Goal: Task Accomplishment & Management: Use online tool/utility

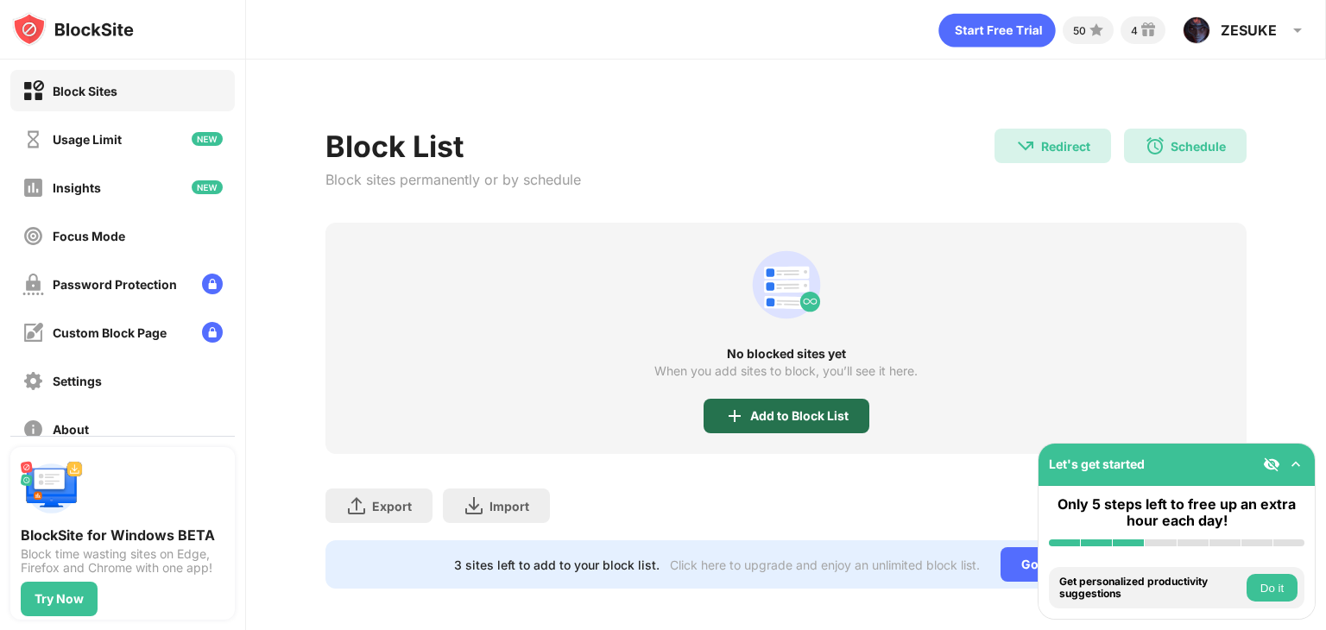
click at [847, 432] on div "Add to Block List" at bounding box center [786, 416] width 166 height 35
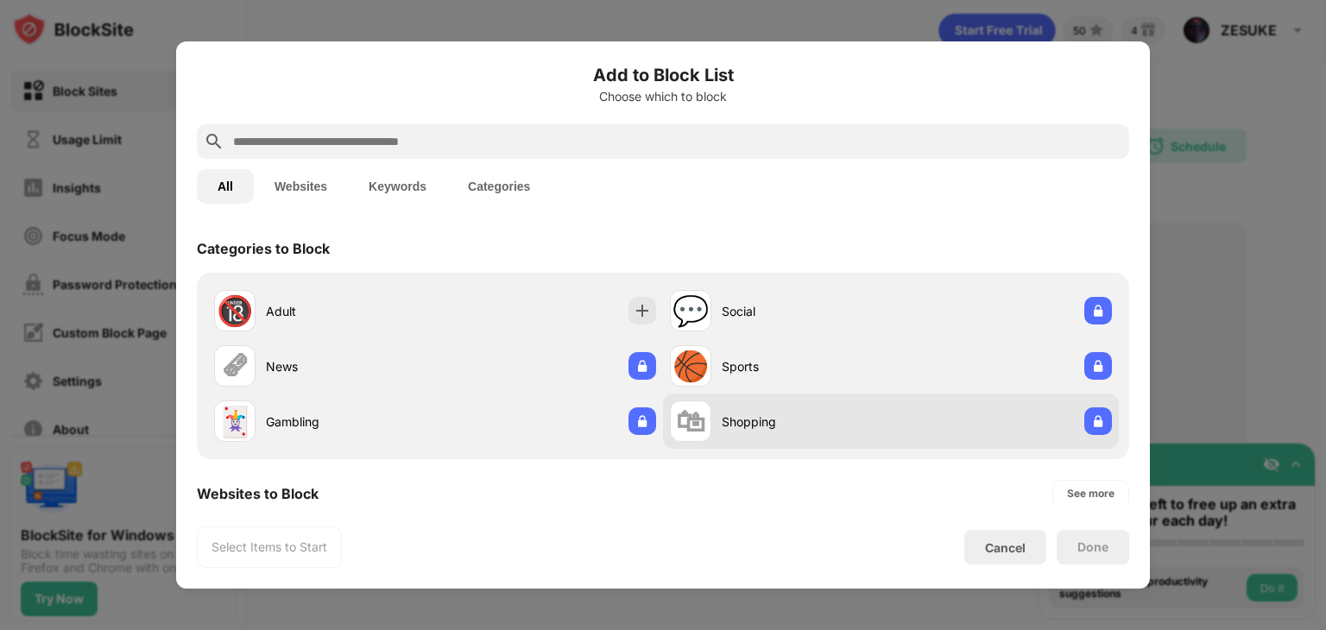
click at [735, 429] on div "Shopping" at bounding box center [806, 422] width 169 height 18
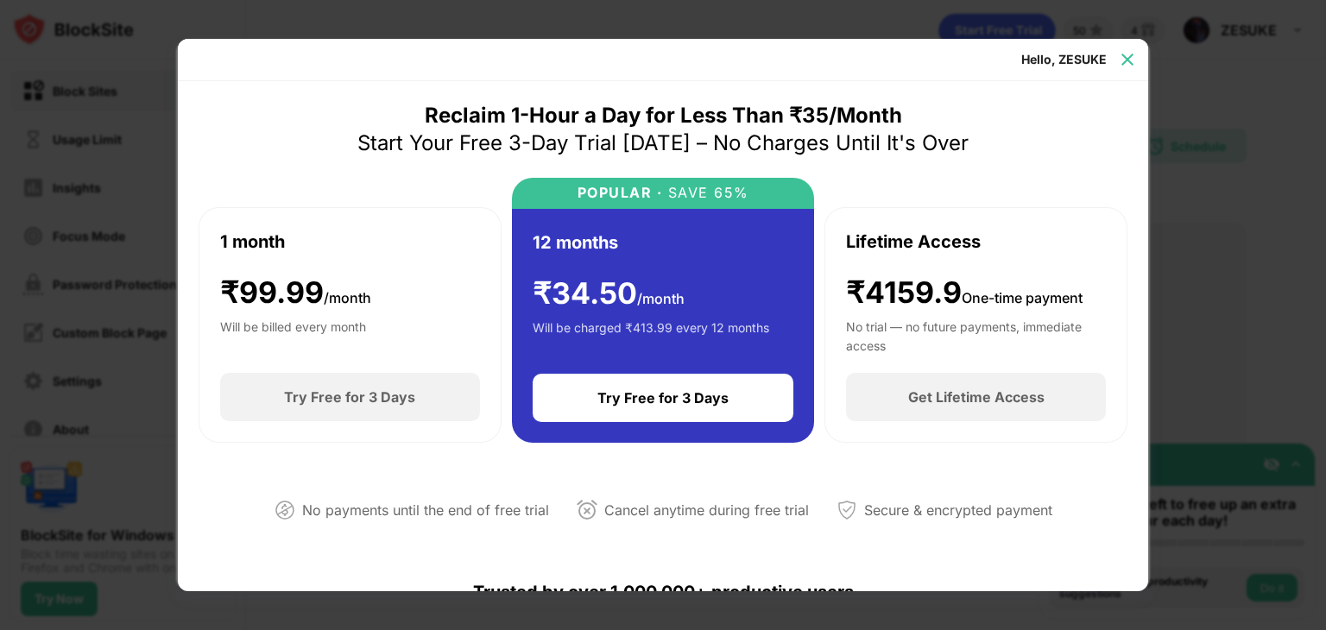
click at [1126, 66] on img at bounding box center [1127, 59] width 17 height 17
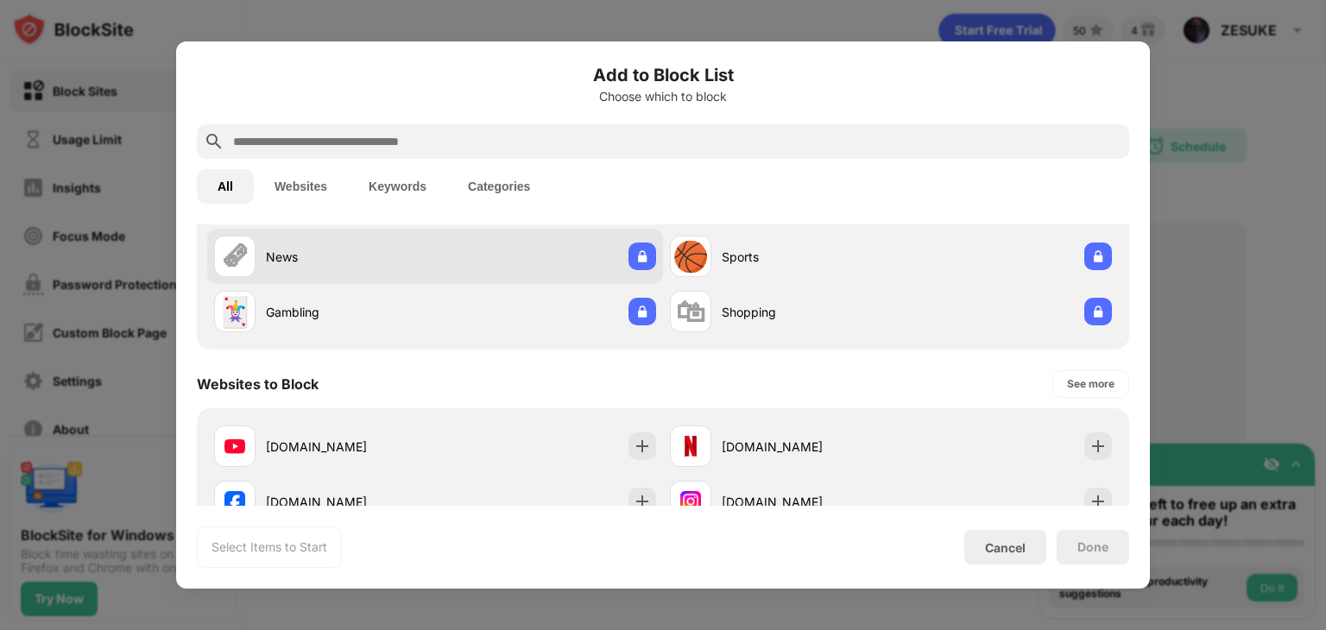
scroll to position [180, 0]
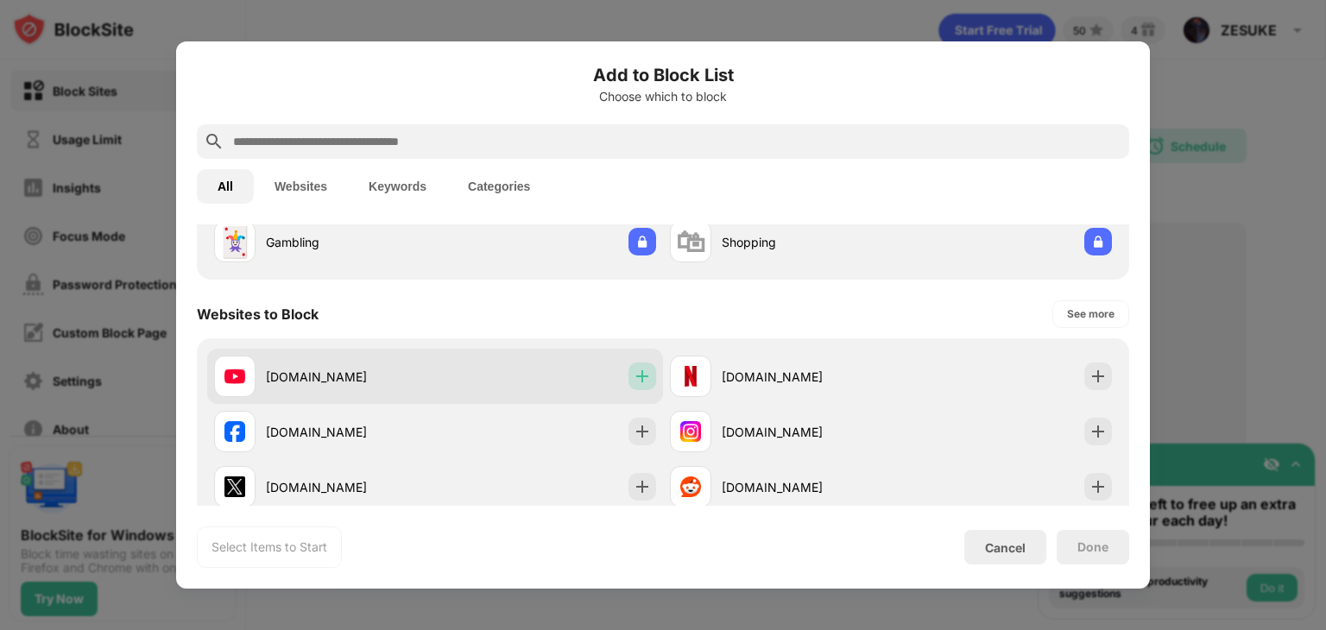
click at [642, 385] on div at bounding box center [642, 377] width 28 height 28
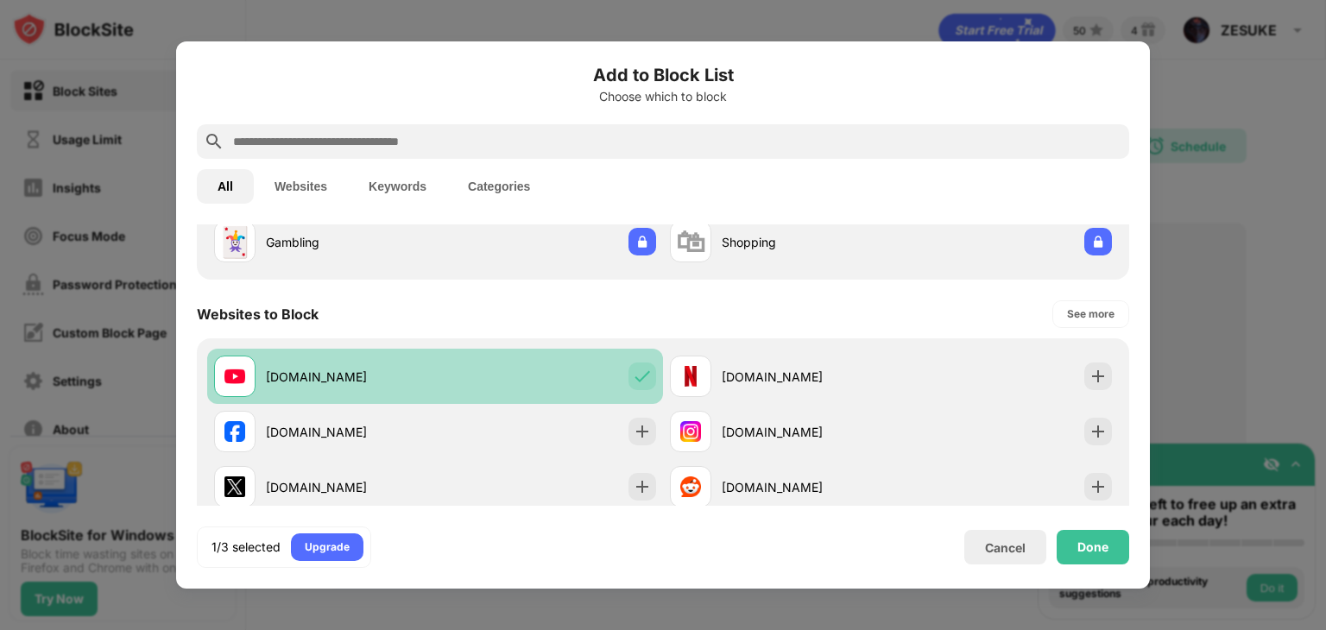
click at [628, 388] on div at bounding box center [642, 377] width 28 height 28
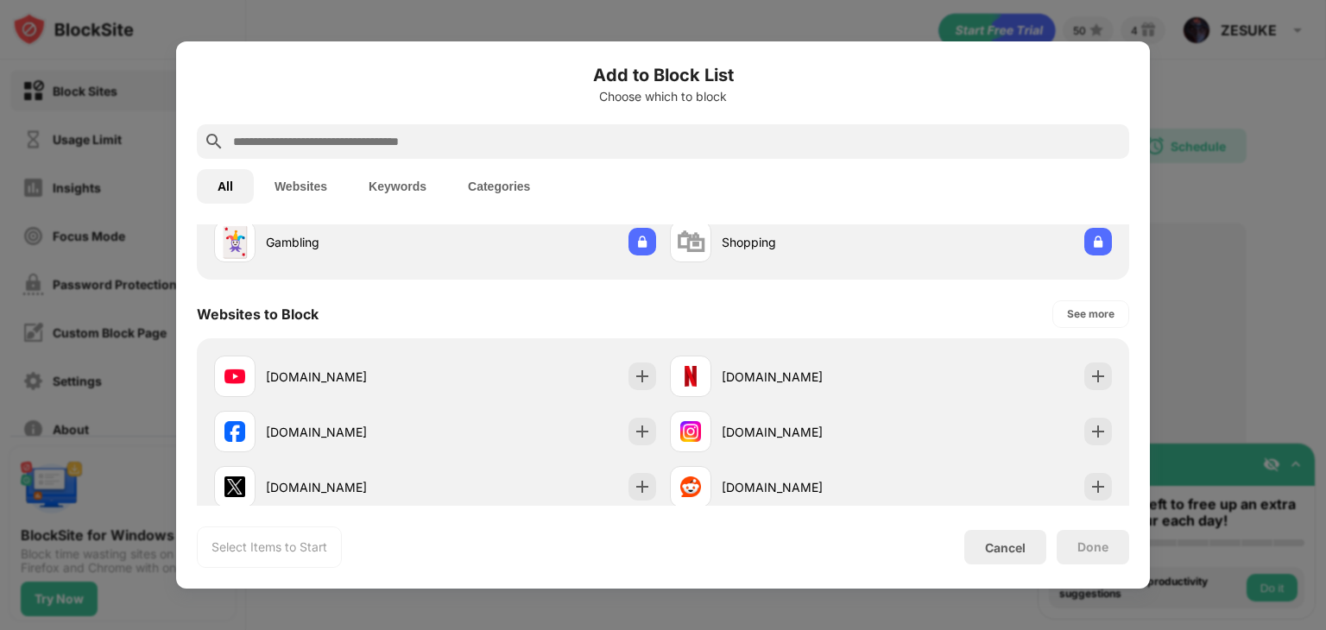
scroll to position [321, 0]
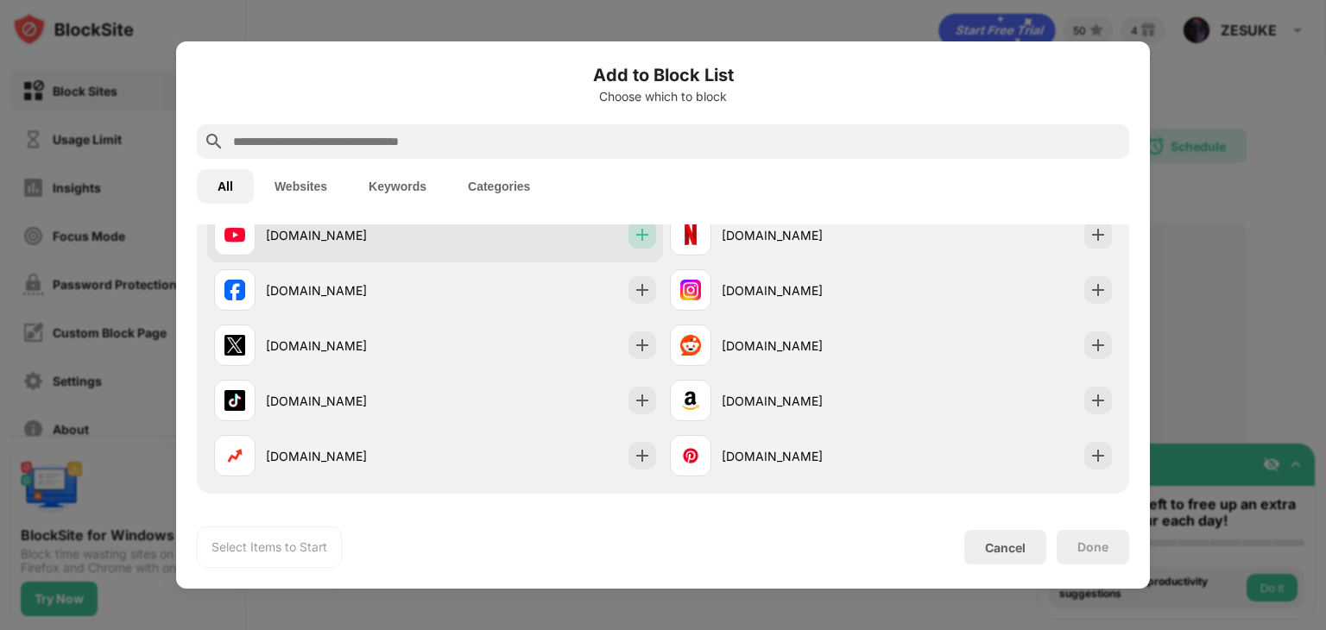
click at [640, 237] on img at bounding box center [642, 234] width 17 height 17
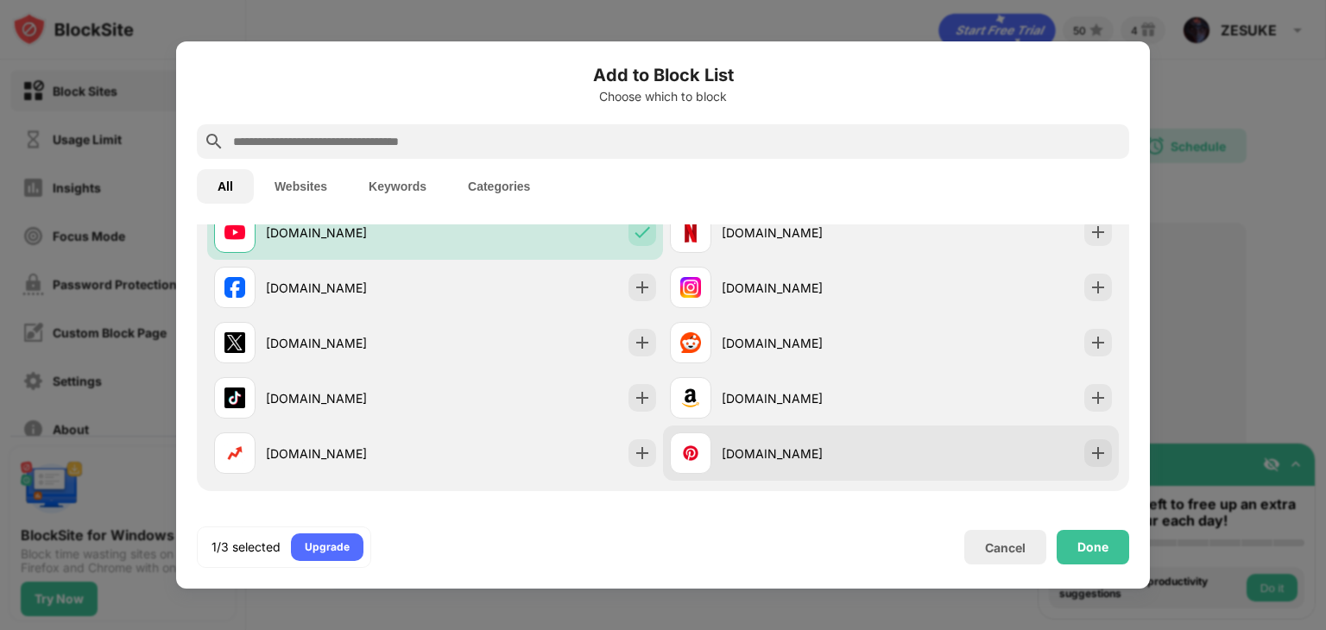
scroll to position [621, 0]
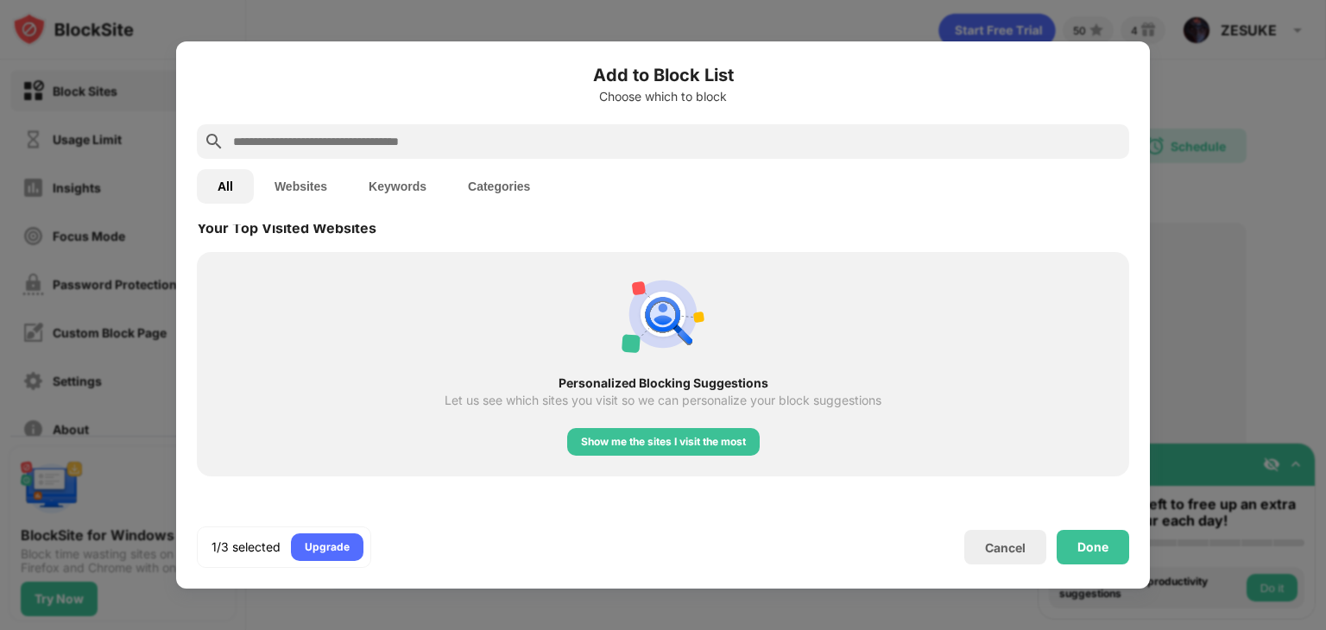
click at [294, 142] on input "text" at bounding box center [676, 141] width 891 height 21
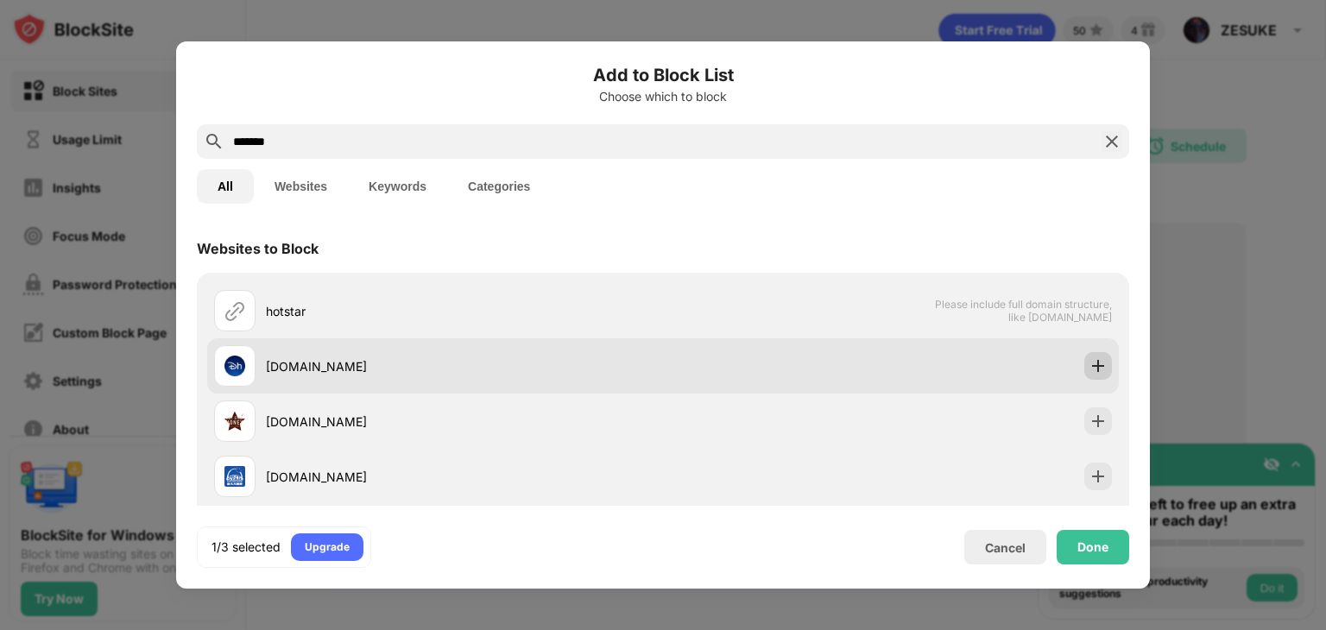
type input "*******"
click at [1094, 364] on div at bounding box center [1098, 366] width 28 height 28
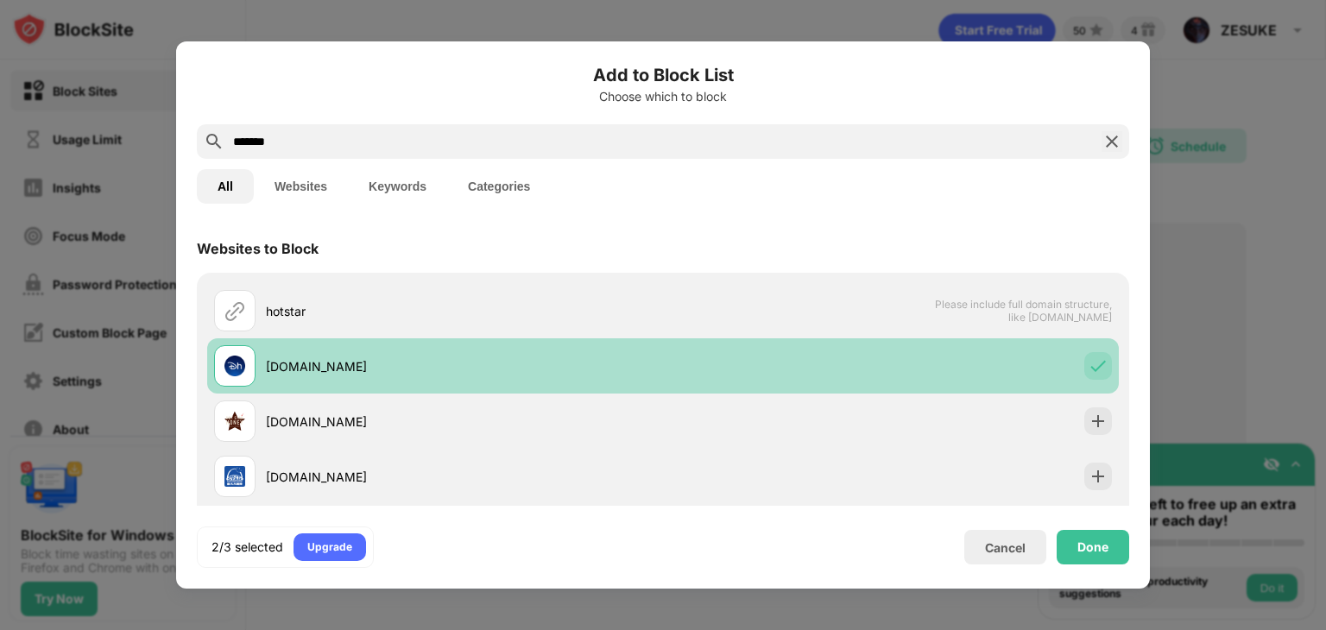
click at [1094, 363] on div at bounding box center [1098, 366] width 28 height 28
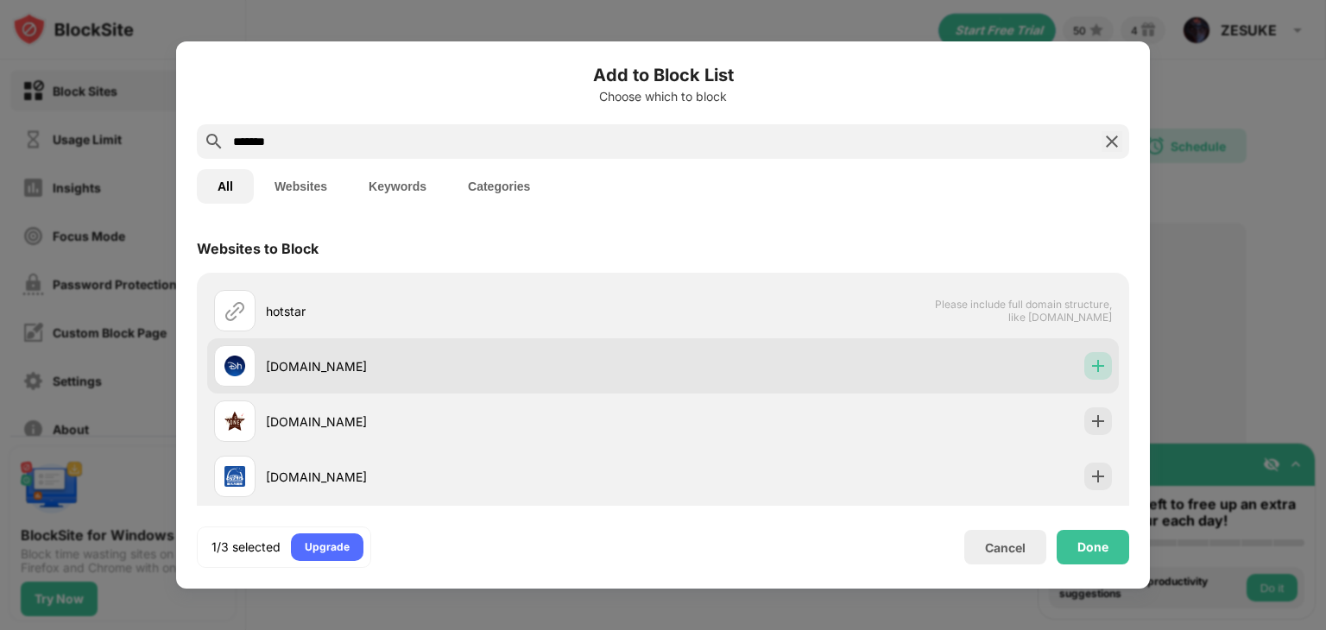
click at [1094, 363] on div at bounding box center [1098, 366] width 28 height 28
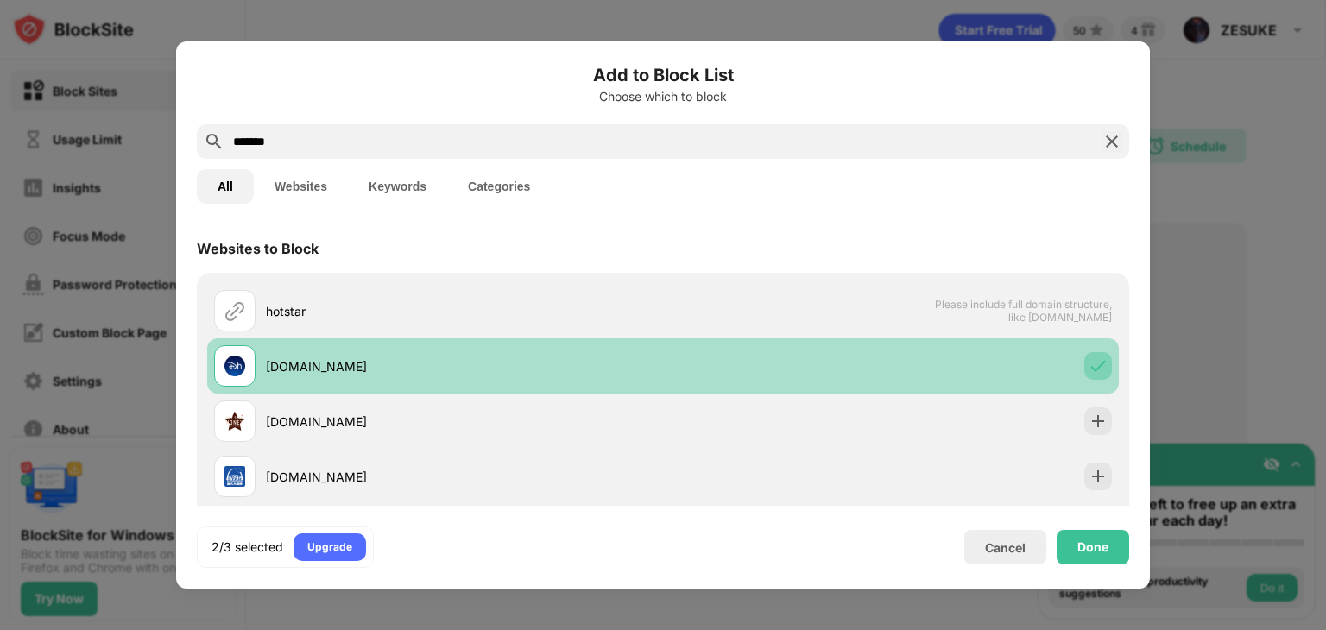
drag, startPoint x: 1114, startPoint y: 549, endPoint x: 1088, endPoint y: 367, distance: 184.1
click at [1088, 367] on div "Add to Block List Choose which to block ******* All Websites Keywords Categorie…" at bounding box center [663, 315] width 932 height 506
click at [1089, 367] on img at bounding box center [1097, 365] width 17 height 17
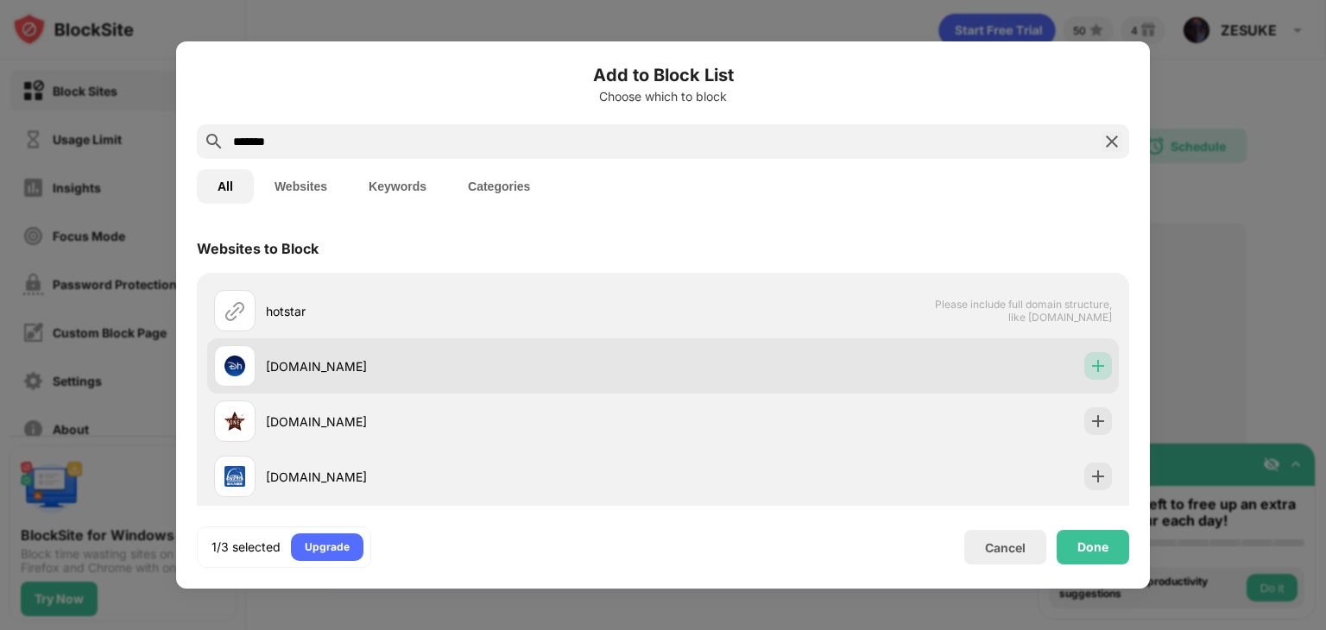
click at [1089, 367] on img at bounding box center [1097, 365] width 17 height 17
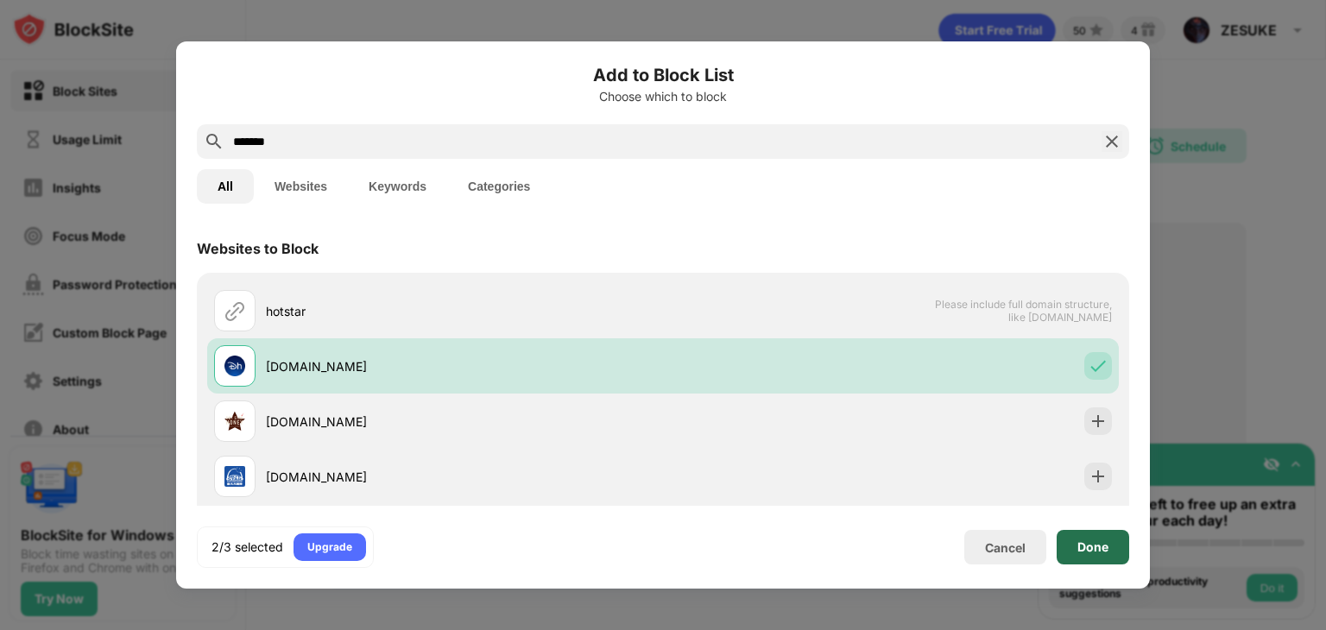
click at [1080, 556] on div "Done" at bounding box center [1092, 547] width 73 height 35
